Goal: Information Seeking & Learning: Learn about a topic

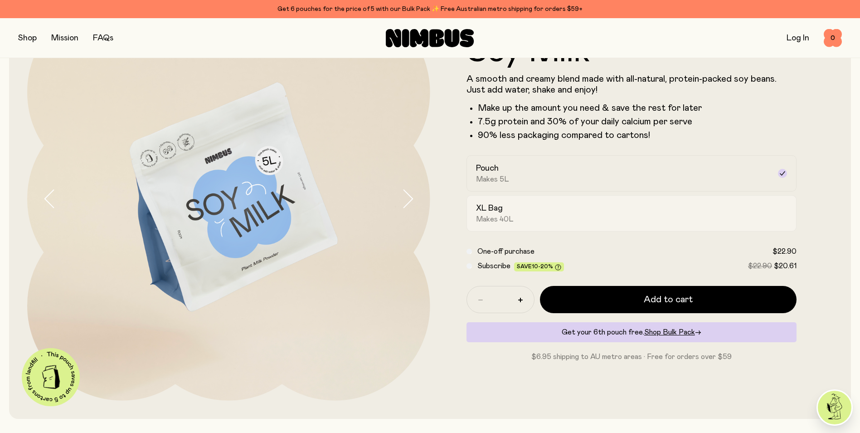
scroll to position [91, 0]
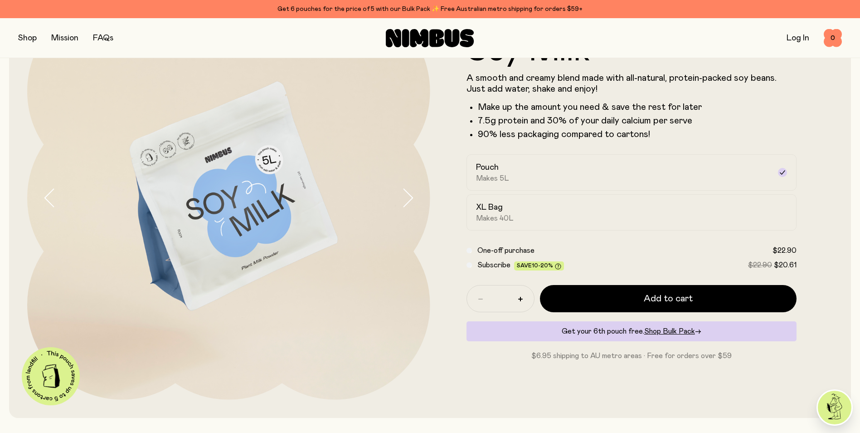
click at [409, 199] on icon "button" at bounding box center [407, 197] width 13 height 19
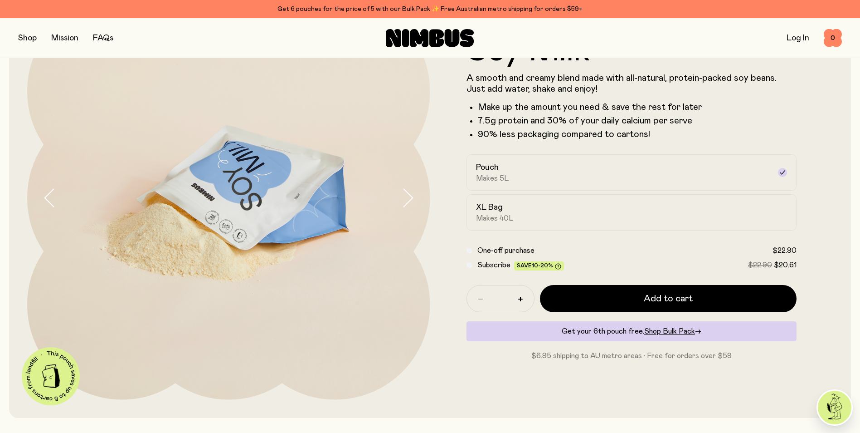
click at [409, 199] on icon "button" at bounding box center [407, 197] width 13 height 19
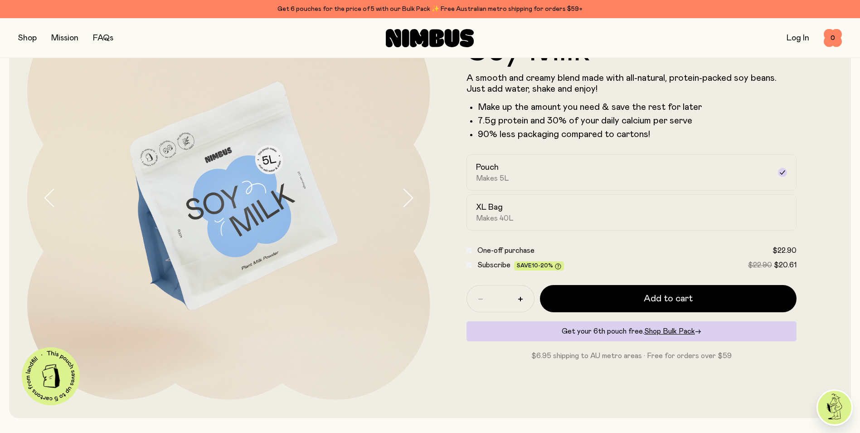
click at [409, 199] on icon "button" at bounding box center [407, 197] width 13 height 19
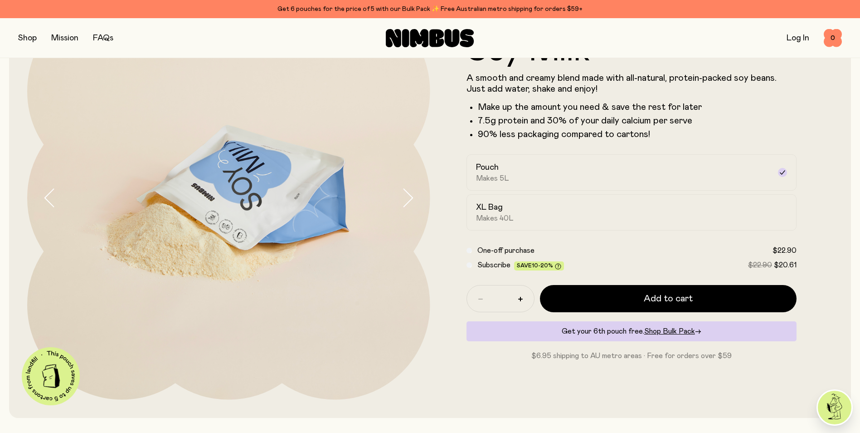
click at [409, 199] on icon "button" at bounding box center [407, 197] width 13 height 19
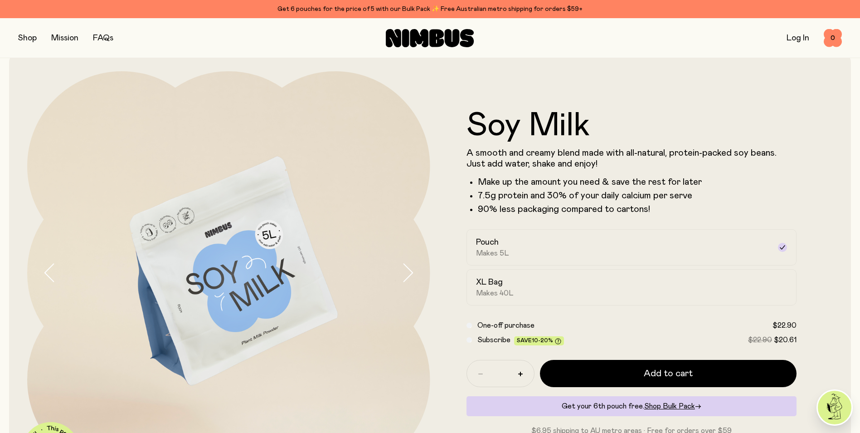
scroll to position [0, 0]
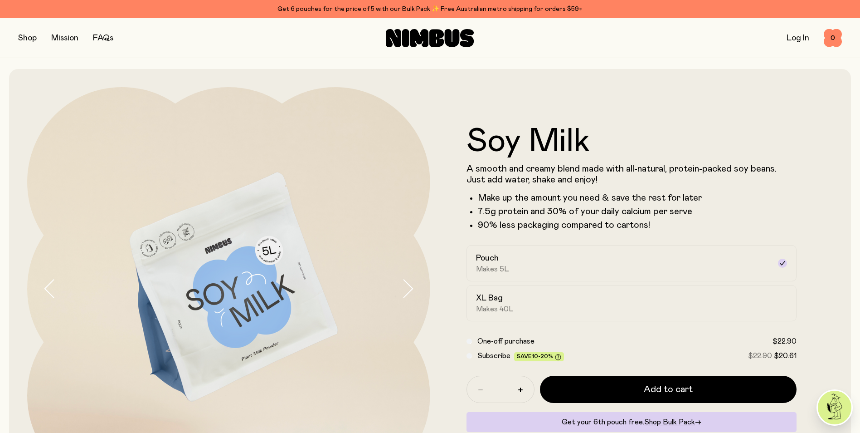
click at [77, 40] on link "Mission" at bounding box center [64, 38] width 27 height 8
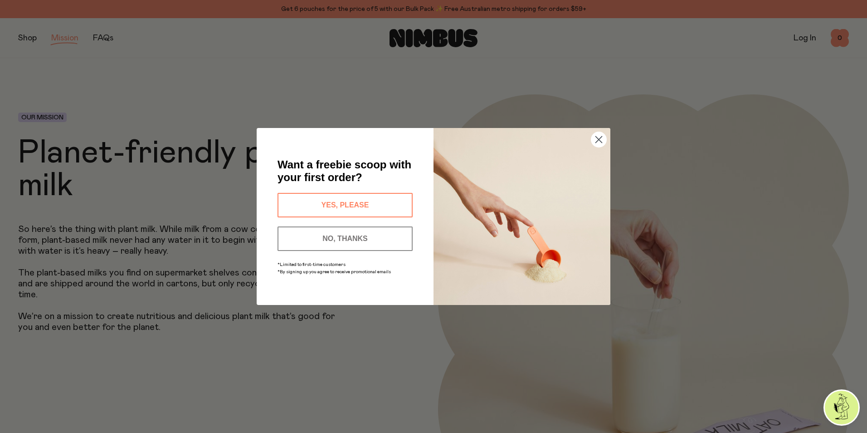
click at [596, 133] on circle "Close dialog" at bounding box center [598, 139] width 15 height 15
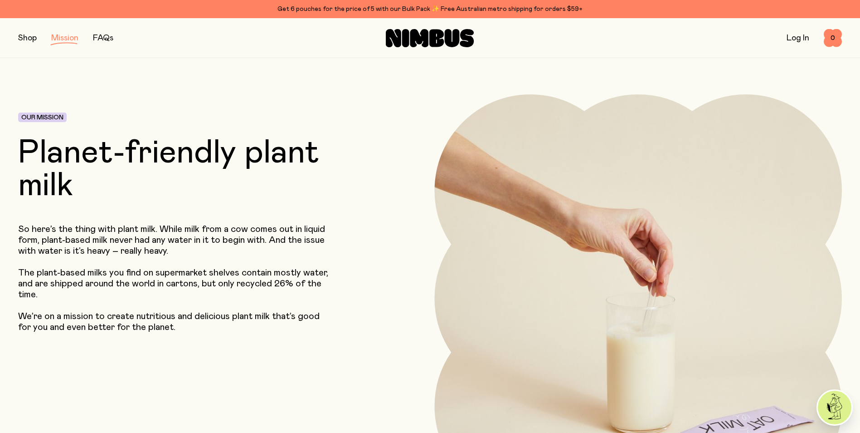
click at [95, 42] on link "FAQs" at bounding box center [103, 38] width 20 height 8
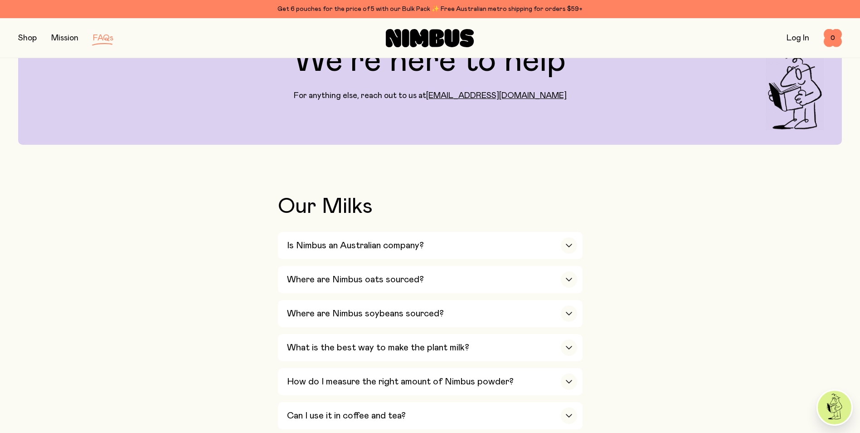
scroll to position [91, 0]
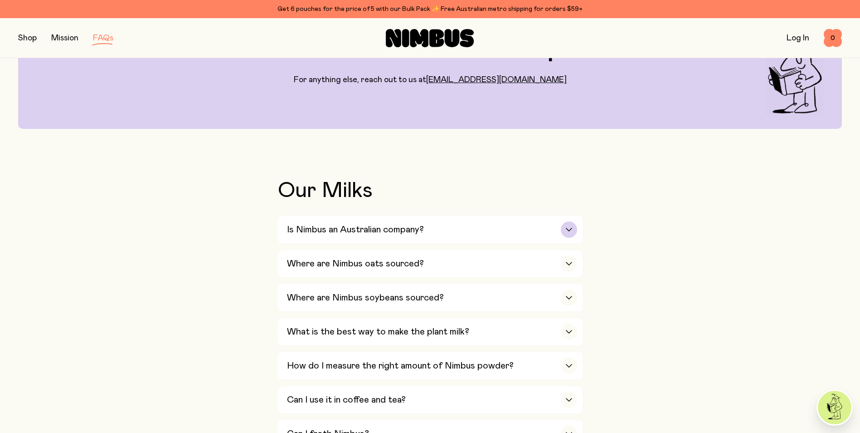
click at [568, 227] on div "button" at bounding box center [569, 229] width 16 height 16
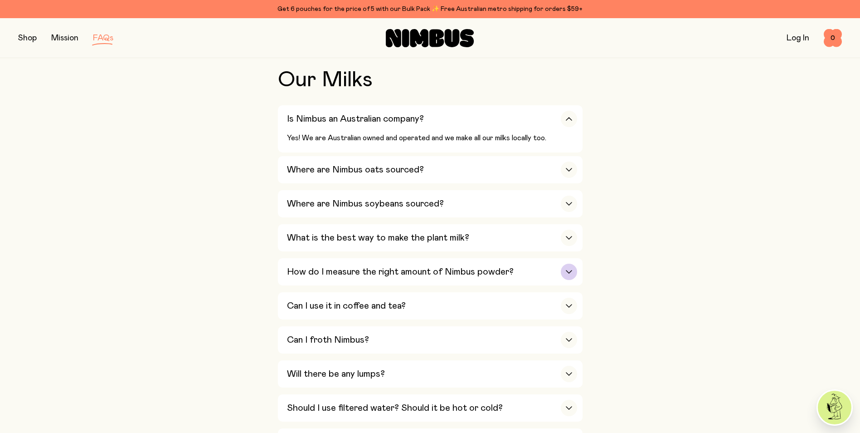
scroll to position [227, 0]
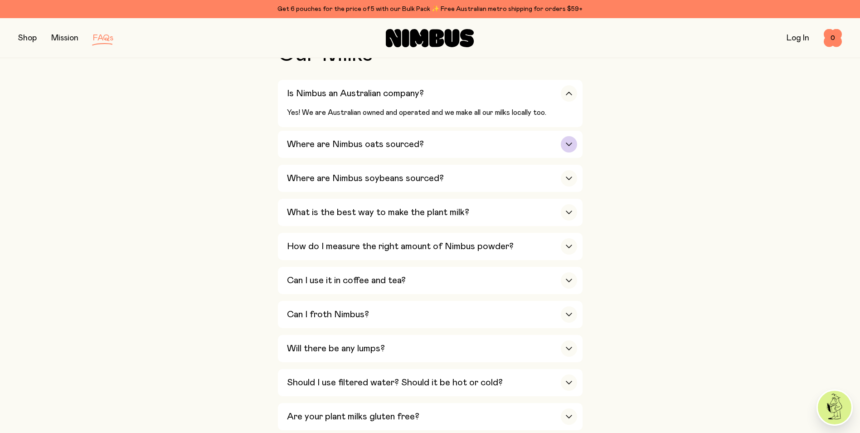
click at [563, 143] on div "button" at bounding box center [569, 144] width 16 height 16
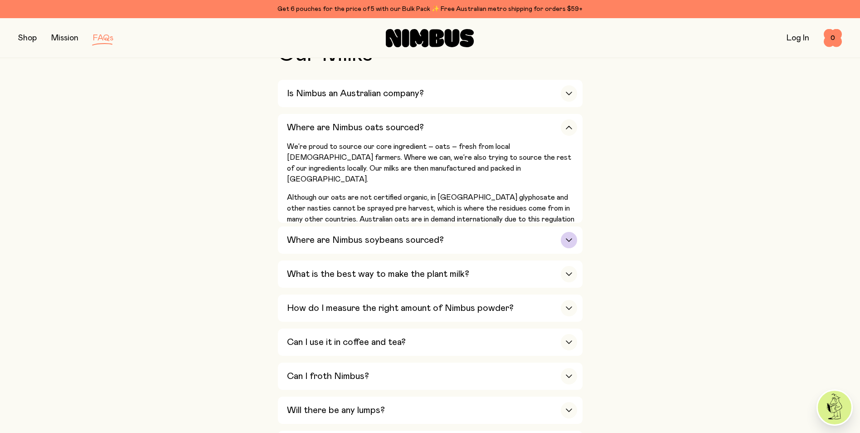
click at [569, 238] on icon "button" at bounding box center [568, 240] width 7 height 4
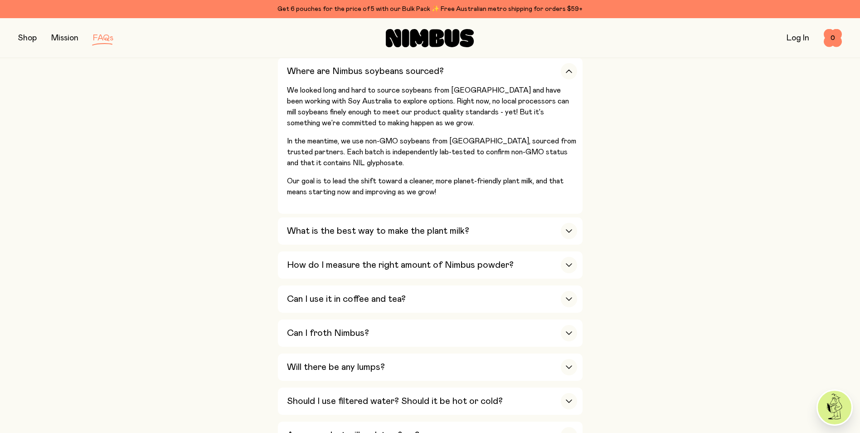
scroll to position [317, 0]
click at [574, 235] on div "What is the best way to make the plant milk?" at bounding box center [432, 230] width 290 height 27
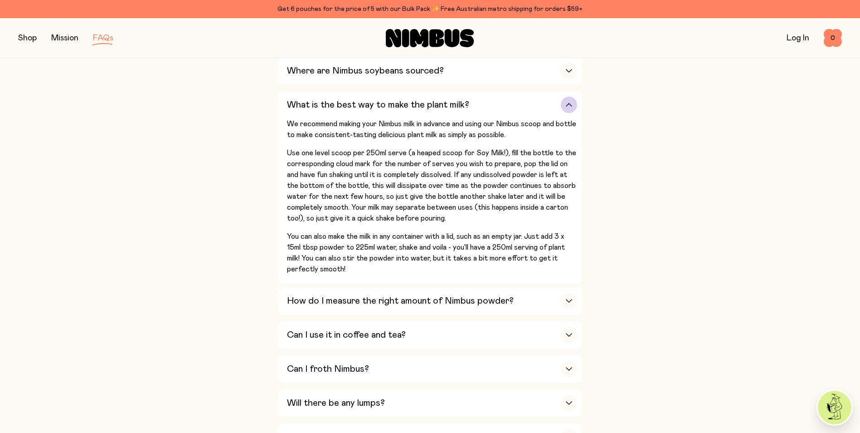
click at [569, 103] on icon "button" at bounding box center [568, 105] width 7 height 4
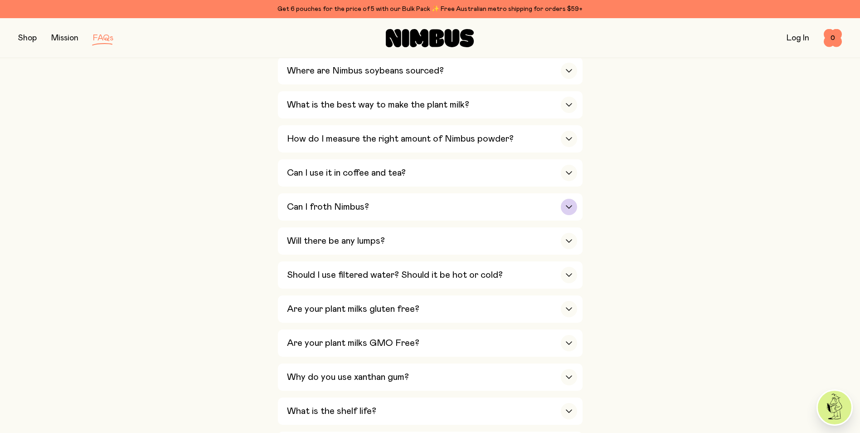
click at [565, 205] on icon "button" at bounding box center [568, 207] width 7 height 4
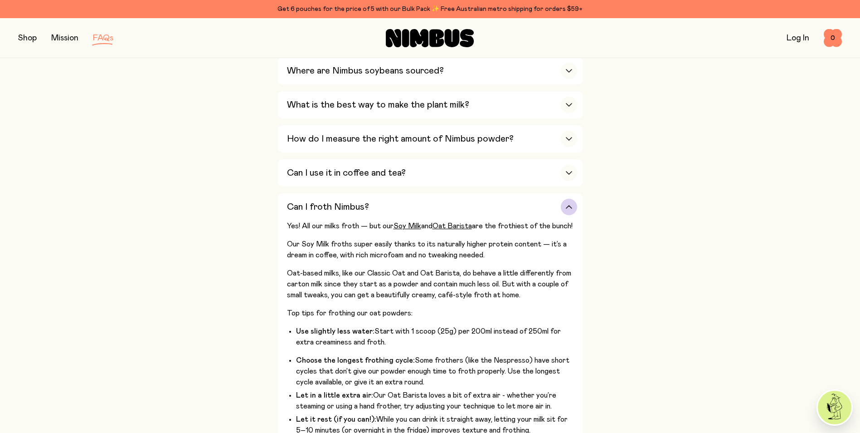
click at [565, 205] on icon "button" at bounding box center [568, 207] width 7 height 4
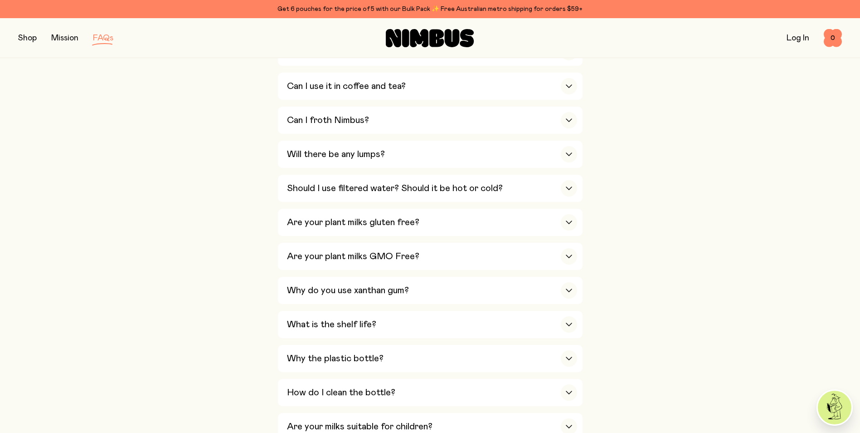
scroll to position [408, 0]
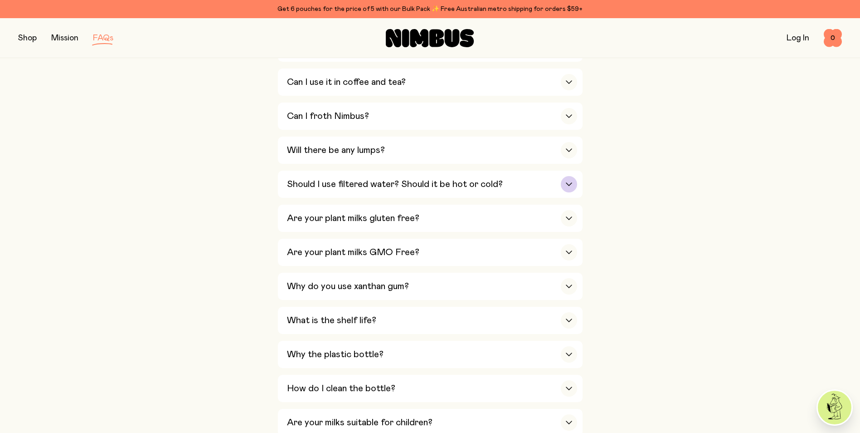
click at [569, 176] on div "button" at bounding box center [569, 184] width 16 height 16
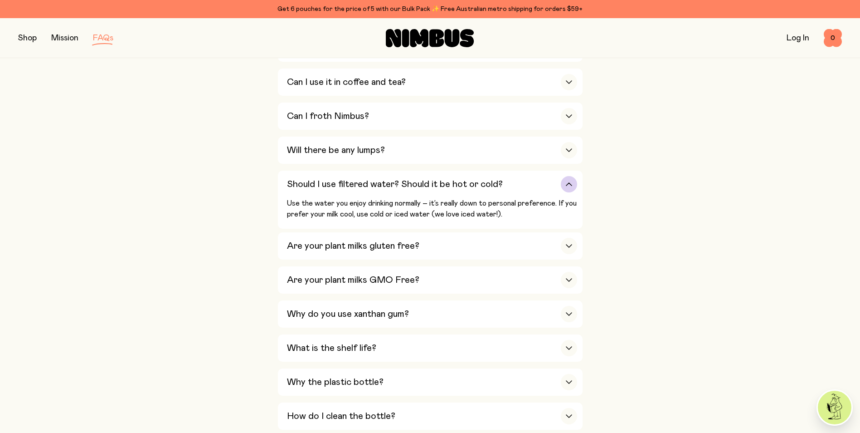
click at [568, 182] on icon "button" at bounding box center [568, 184] width 7 height 4
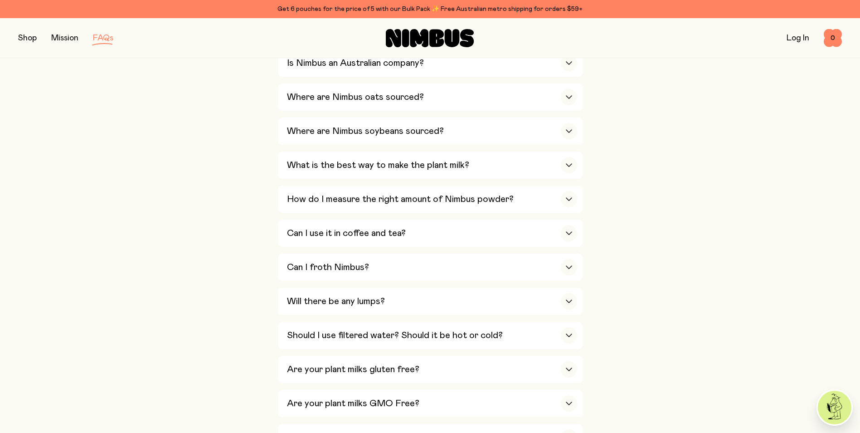
scroll to position [317, 0]
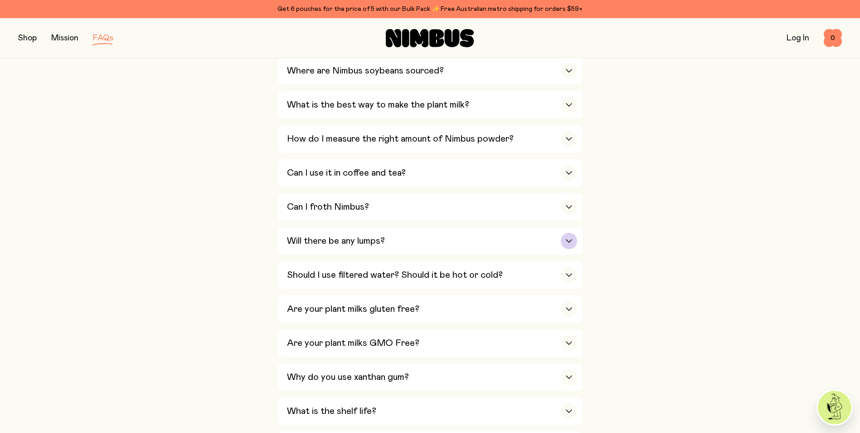
click at [576, 236] on div "button" at bounding box center [569, 241] width 16 height 16
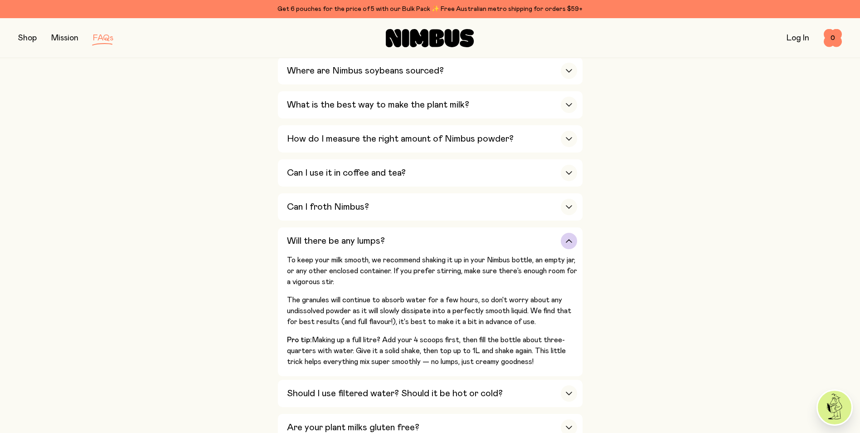
click at [569, 239] on icon "button" at bounding box center [568, 240] width 5 height 3
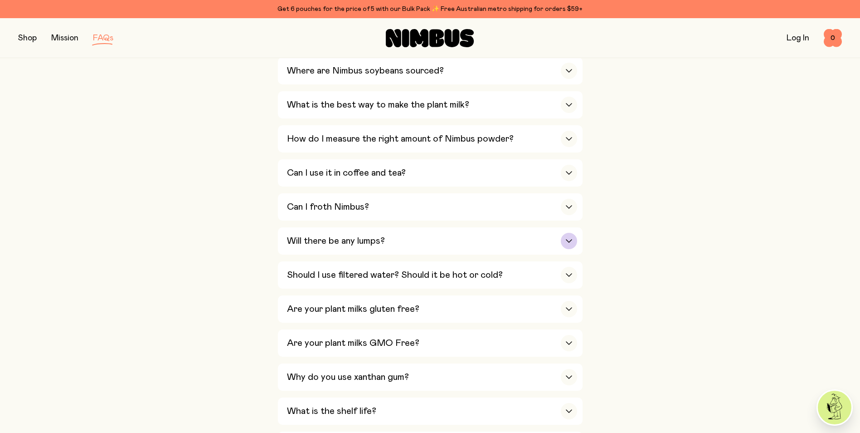
click at [569, 239] on icon "button" at bounding box center [568, 241] width 7 height 4
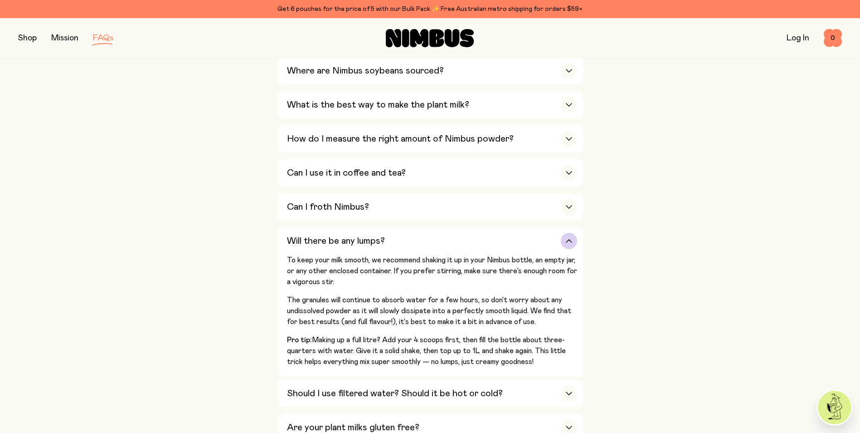
click at [563, 237] on div "button" at bounding box center [569, 241] width 16 height 16
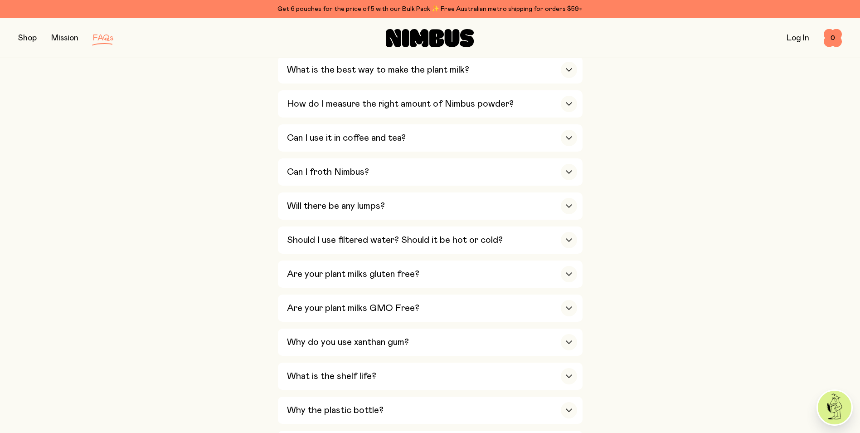
scroll to position [181, 0]
